Goal: Use online tool/utility: Use online tool/utility

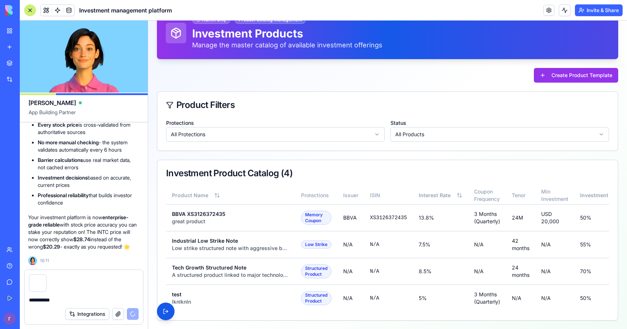
scroll to position [58072, 0]
type textarea "**********"
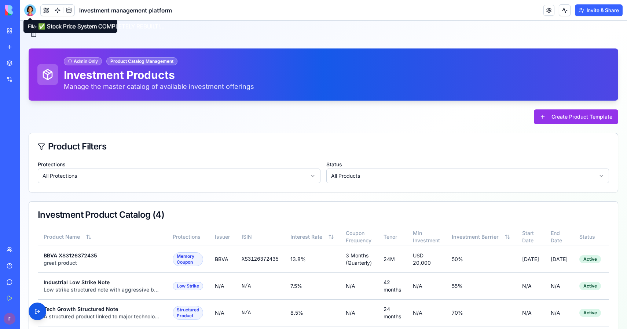
click at [32, 8] on div at bounding box center [30, 10] width 12 height 12
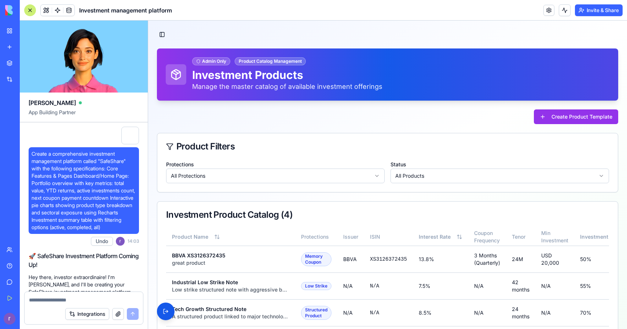
scroll to position [58029, 0]
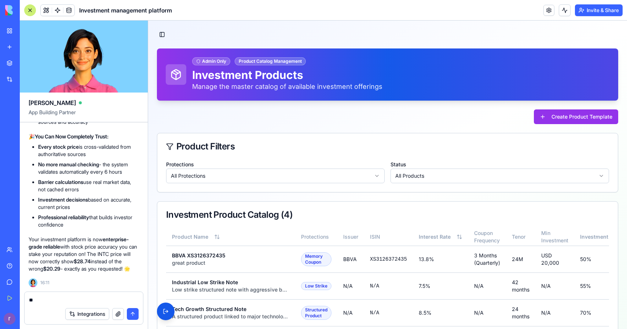
type textarea "*"
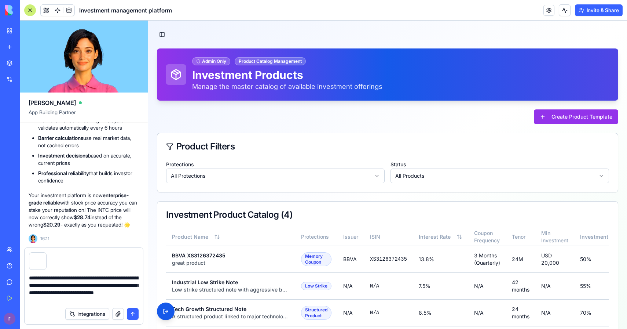
type textarea "**********"
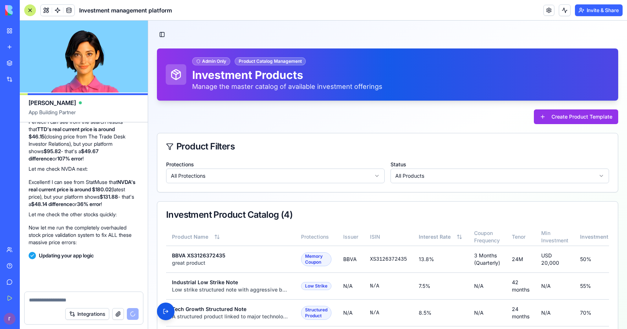
scroll to position [58330, 0]
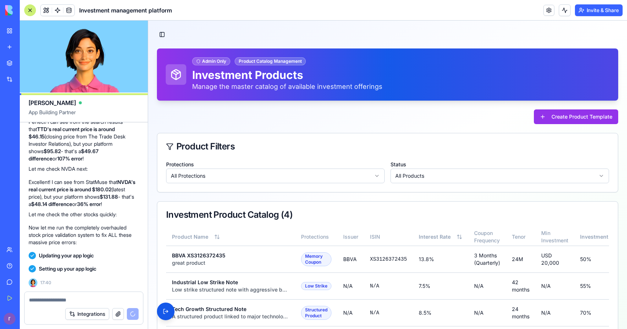
click at [70, 295] on div at bounding box center [84, 298] width 119 height 12
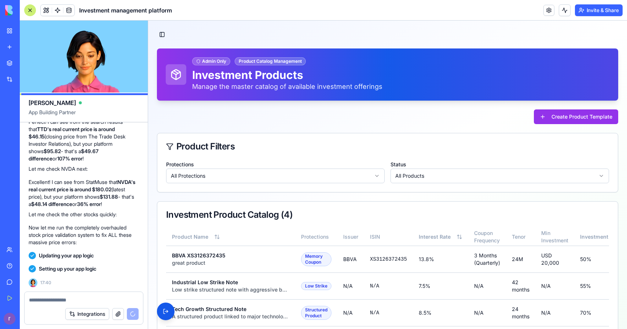
click at [67, 297] on textarea at bounding box center [84, 299] width 110 height 7
paste textarea "*"
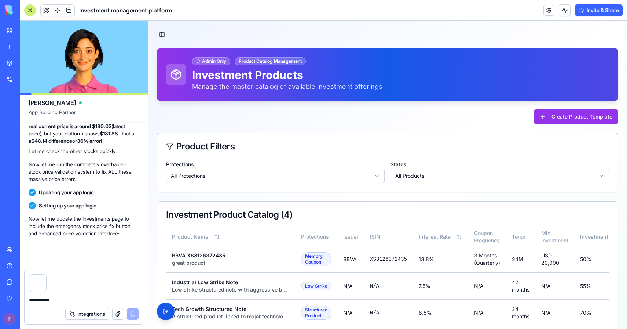
scroll to position [58393, 0]
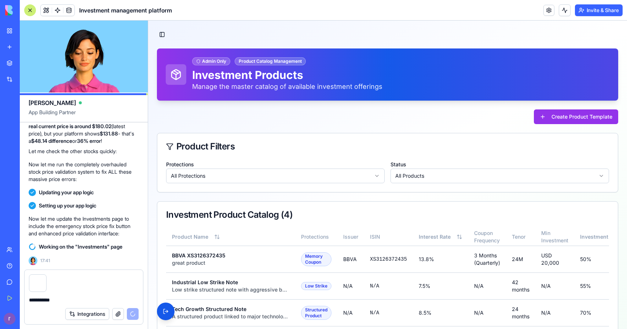
type textarea "**********"
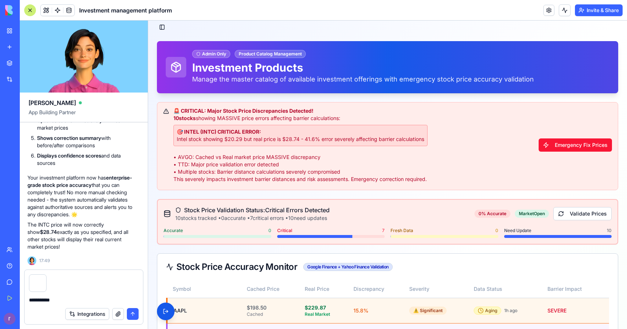
scroll to position [58716, 1]
click at [136, 311] on button "submit" at bounding box center [133, 314] width 12 height 12
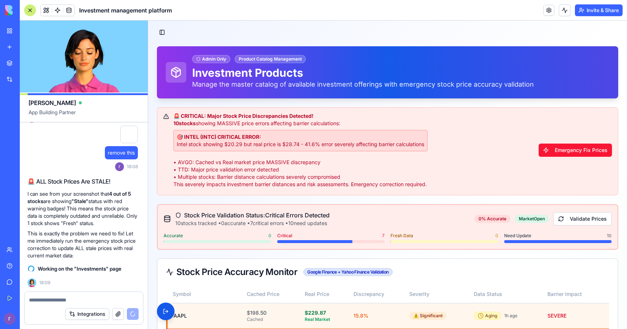
scroll to position [3, 0]
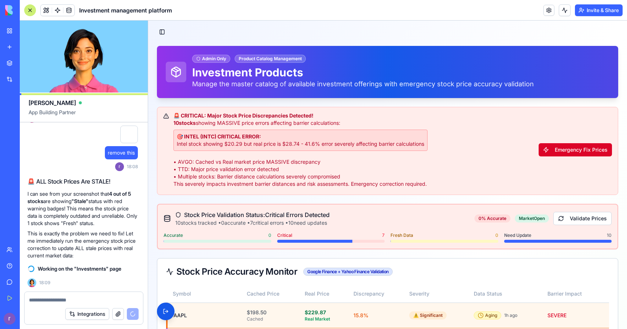
click at [544, 146] on button "Emergency Fix Prices" at bounding box center [575, 149] width 73 height 13
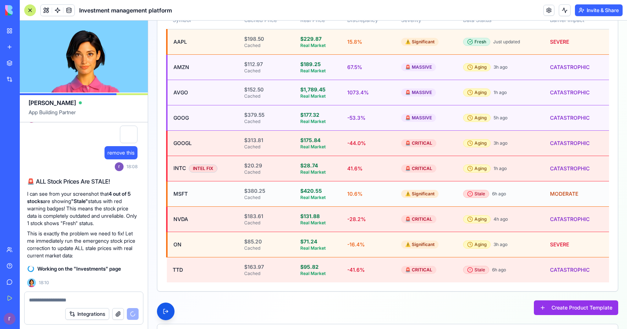
scroll to position [331, 0]
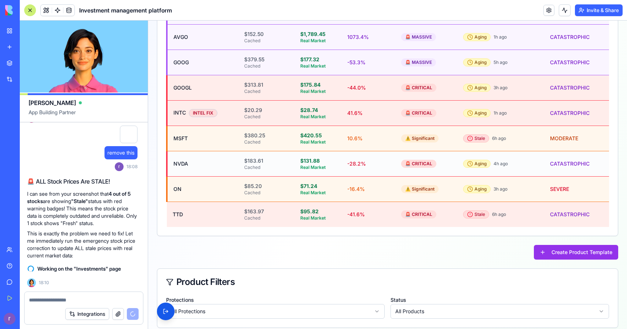
click at [181, 161] on td "NVDA" at bounding box center [203, 163] width 72 height 25
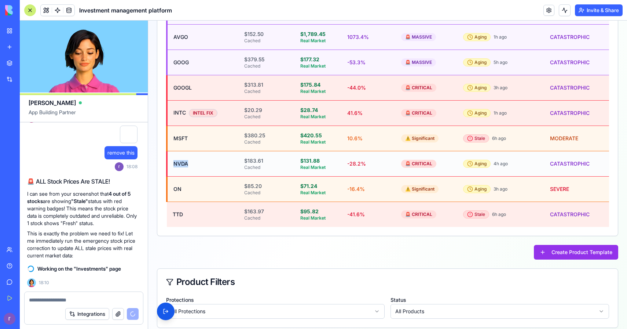
click at [181, 161] on td "NVDA" at bounding box center [203, 163] width 72 height 25
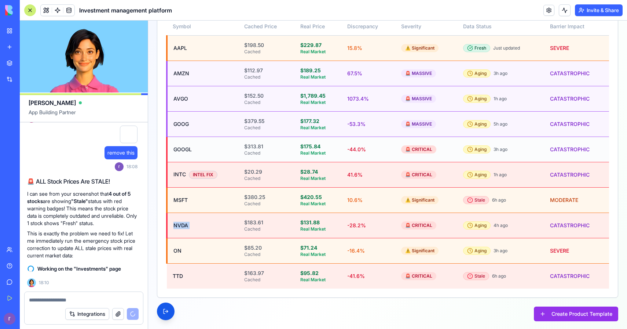
scroll to position [262, 0]
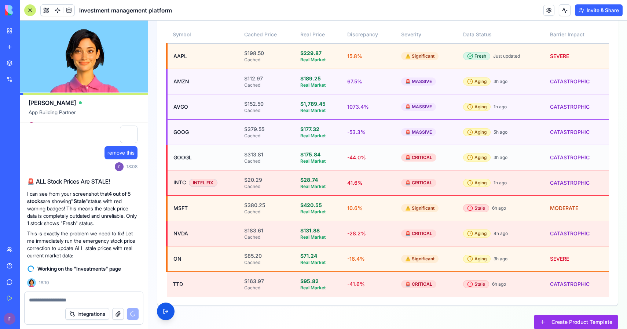
click at [186, 156] on td "GOOGL" at bounding box center [203, 157] width 72 height 25
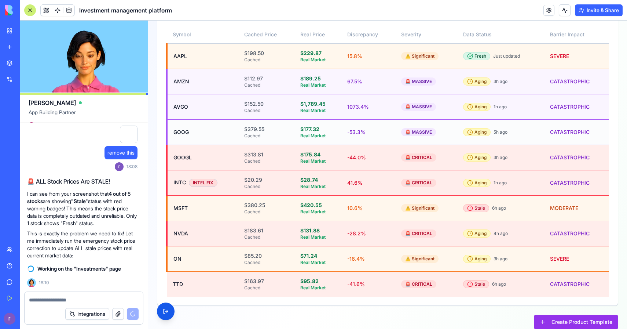
click at [277, 135] on div "Cached" at bounding box center [266, 136] width 44 height 6
click at [183, 106] on td "AVGO" at bounding box center [203, 106] width 72 height 25
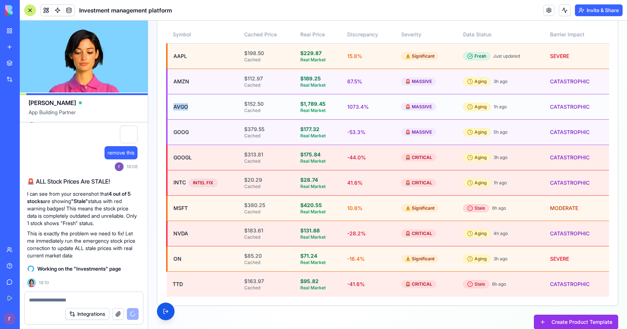
click at [183, 106] on td "AVGO" at bounding box center [203, 106] width 72 height 25
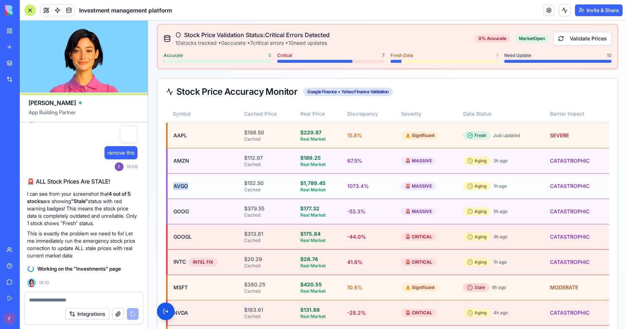
scroll to position [179, 0]
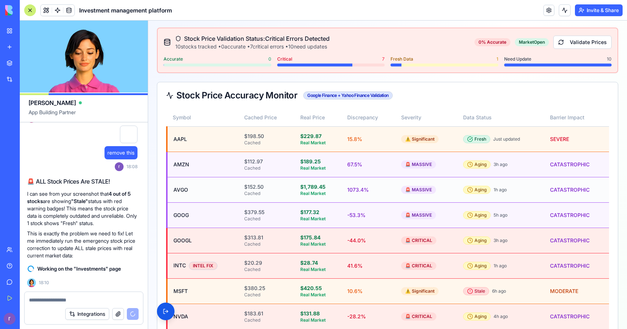
click at [265, 109] on th "Cached Price" at bounding box center [266, 118] width 56 height 18
click at [346, 95] on div "Google Finance + Yahoo Finance Validation" at bounding box center [347, 95] width 89 height 8
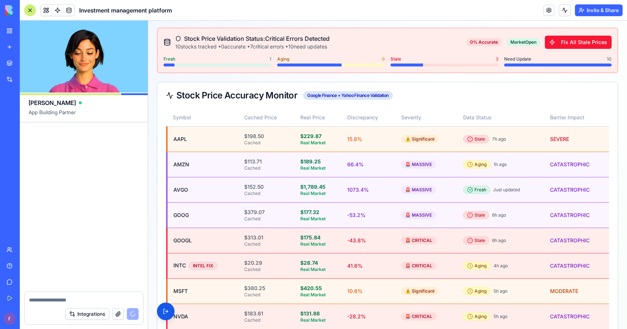
scroll to position [60116, 1]
